Goal: Find specific page/section

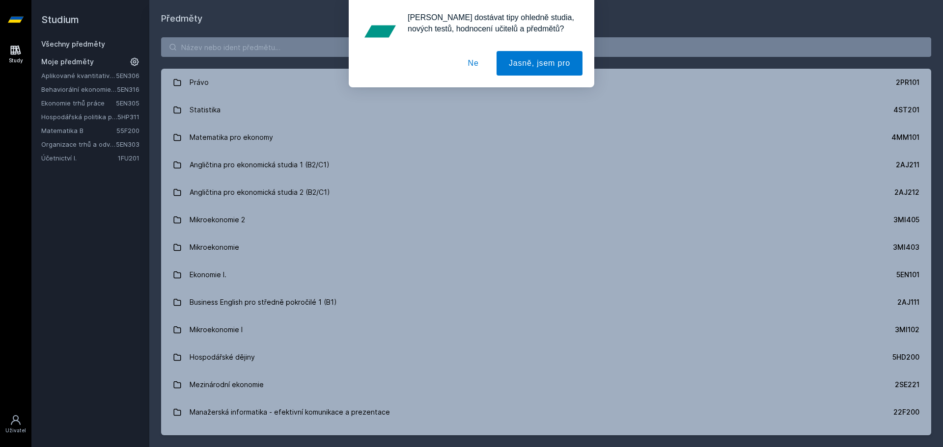
click at [479, 66] on button "Ne" at bounding box center [473, 63] width 35 height 25
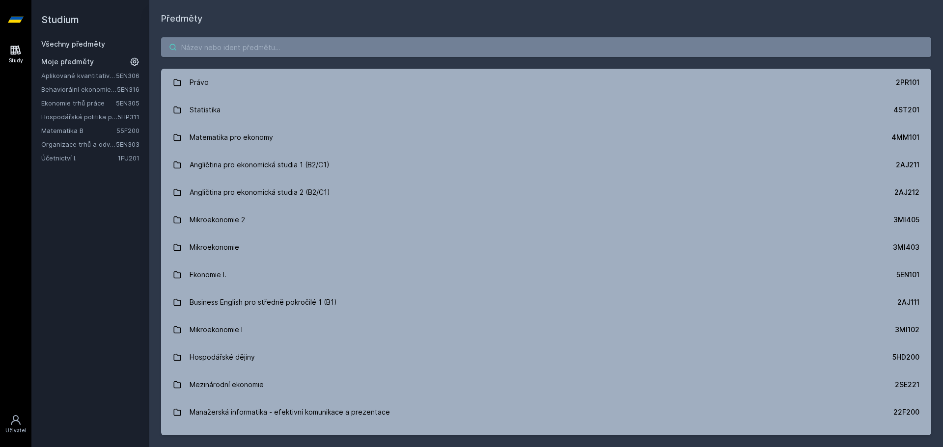
click at [502, 51] on input "search" at bounding box center [546, 47] width 770 height 20
type input "neuro"
click at [386, 52] on input "search" at bounding box center [546, 47] width 770 height 20
paste input "5EN316"
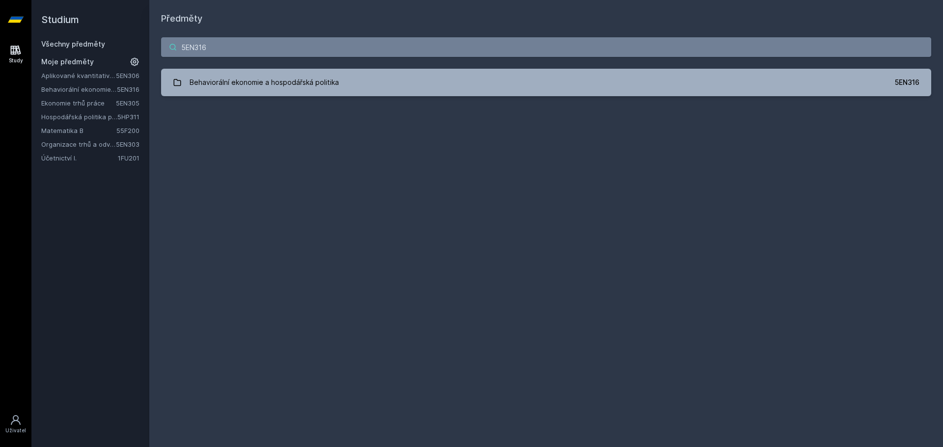
type input "5EN316"
click at [300, 67] on div "5EN316 Behaviorální ekonomie a hospodářská politika 5EN316 Jejda, něco se pokaz…" at bounding box center [546, 67] width 794 height 83
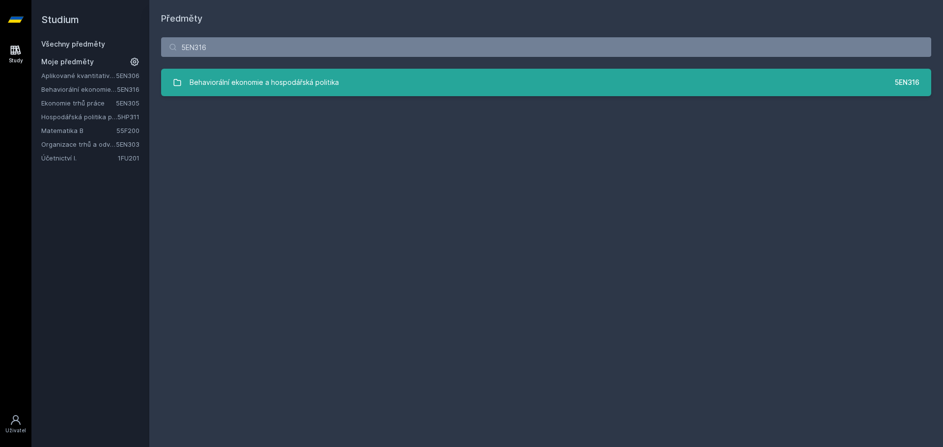
click at [312, 83] on div "Behaviorální ekonomie a hospodářská politika" at bounding box center [264, 83] width 149 height 20
